Goal: Navigation & Orientation: Find specific page/section

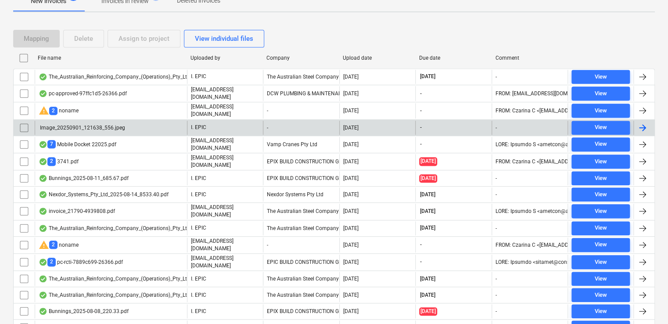
click at [116, 125] on div "Image_20250901_121638_556.jpeg" at bounding box center [82, 128] width 86 height 6
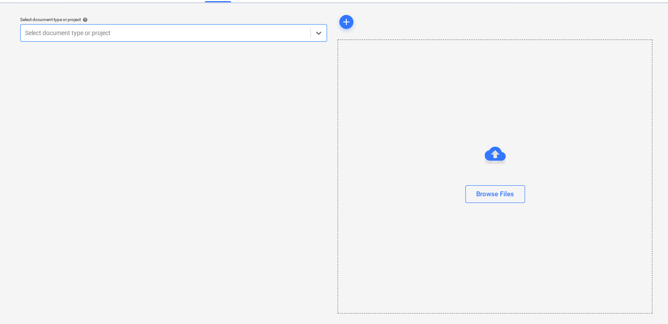
scroll to position [19, 0]
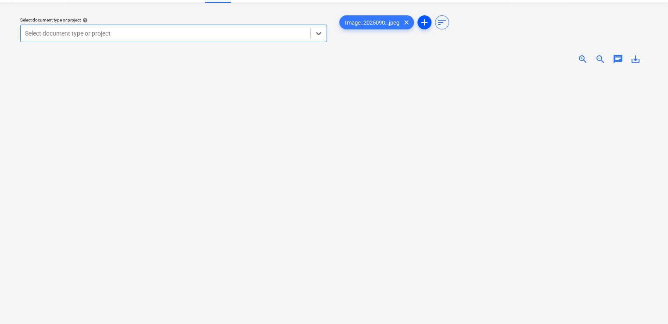
click at [421, 22] on span "add" at bounding box center [424, 22] width 11 height 11
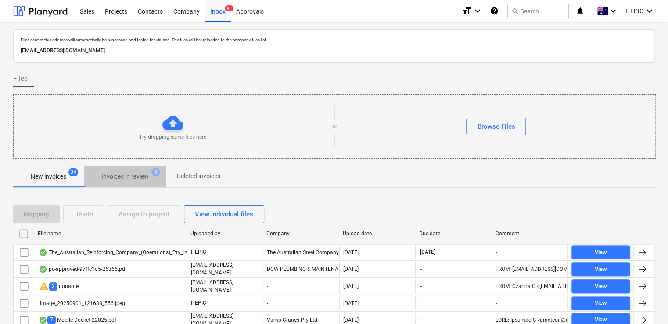
click at [128, 173] on p "Invoices in review" at bounding box center [124, 176] width 47 height 9
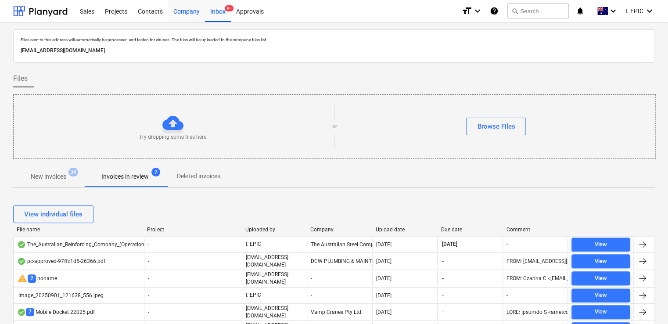
click at [188, 14] on div "Company" at bounding box center [186, 11] width 37 height 22
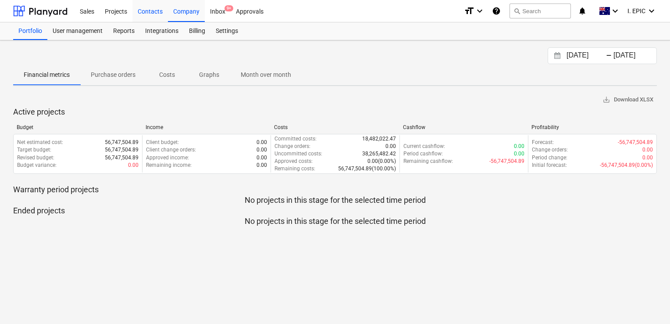
click at [147, 12] on div "Contacts" at bounding box center [151, 11] width 36 height 22
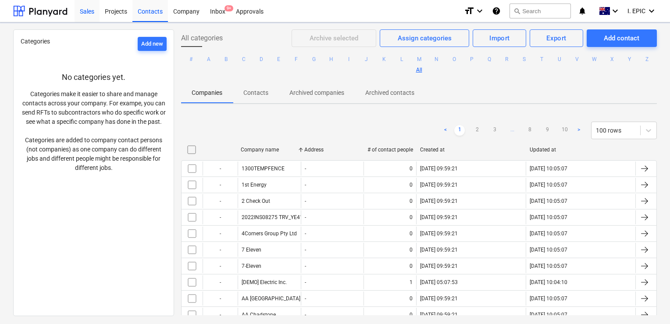
click at [83, 11] on div "Sales" at bounding box center [87, 11] width 25 height 22
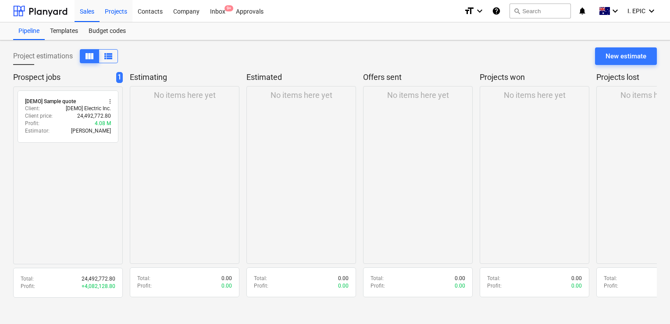
click at [121, 18] on div "Projects" at bounding box center [116, 11] width 33 height 22
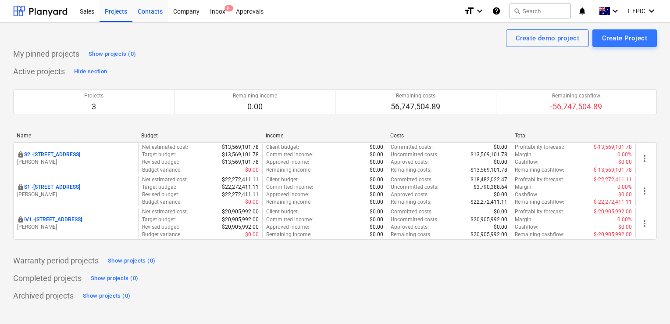
click at [152, 11] on div "Contacts" at bounding box center [151, 11] width 36 height 22
